Goal: Find contact information: Obtain details needed to contact an individual or organization

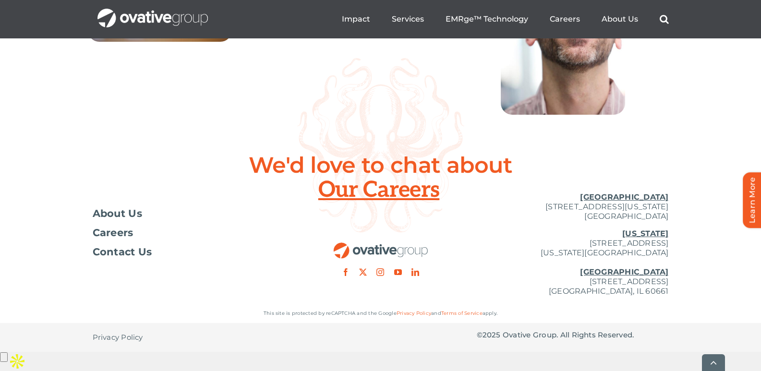
scroll to position [3554, 0]
click at [127, 257] on span "Contact Us" at bounding box center [123, 252] width 60 height 10
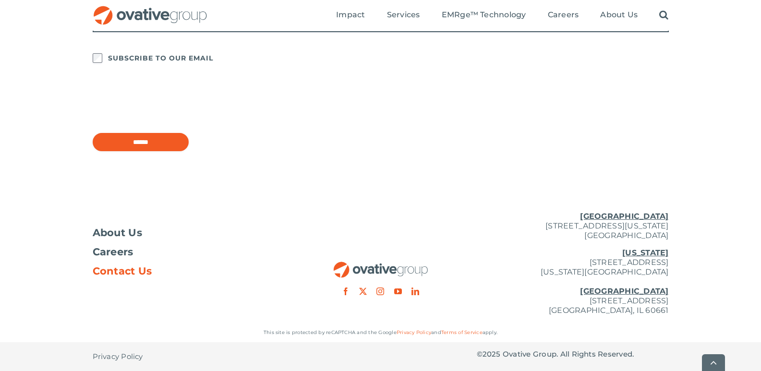
copy p "729 Washington Avenue N, Suite 1000 Minneapolis, MN 55401"
drag, startPoint x: 511, startPoint y: 223, endPoint x: 694, endPoint y: 240, distance: 183.7
click at [694, 240] on div "About Us Careers Contact Us Minneapolis 729 Washington Avenue N, Suite 1000 Min…" at bounding box center [380, 263] width 761 height 119
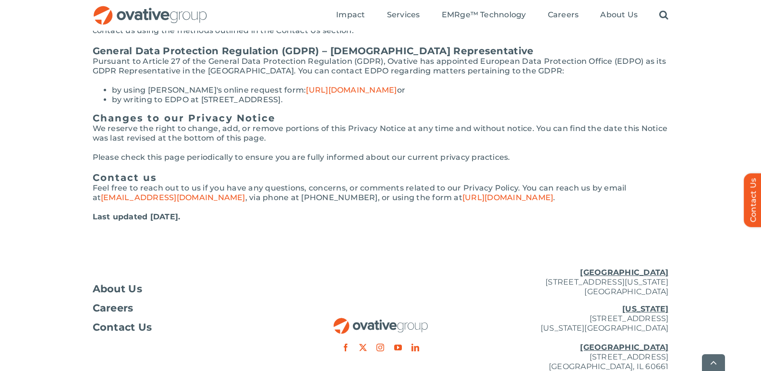
scroll to position [2255, 0]
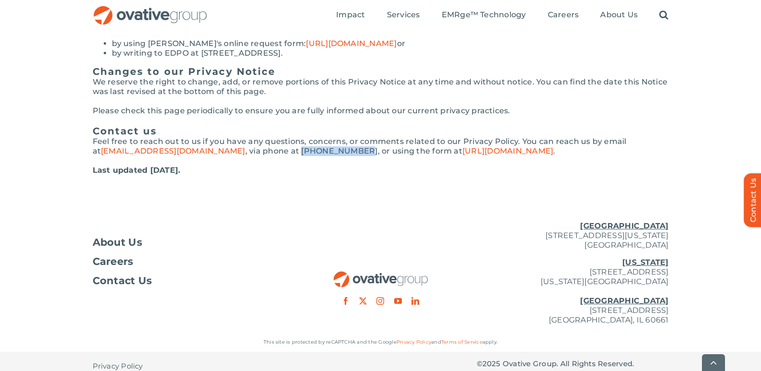
drag, startPoint x: 282, startPoint y: 141, endPoint x: 233, endPoint y: 142, distance: 49.5
click at [233, 142] on p "Feel free to reach out to us if you have any questions, concerns, or comments r…" at bounding box center [381, 146] width 576 height 19
